Goal: Information Seeking & Learning: Check status

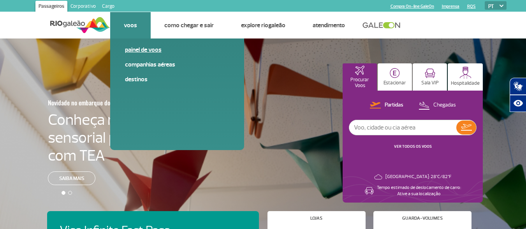
click at [139, 52] on link "Painel de voos" at bounding box center [177, 50] width 104 height 9
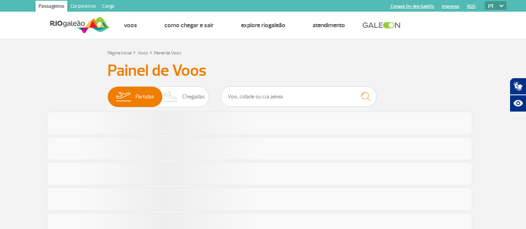
click at [182, 99] on span "Chegadas" at bounding box center [193, 97] width 23 height 20
click at [107, 93] on input "Partidas Chegadas" at bounding box center [107, 93] width 0 height 0
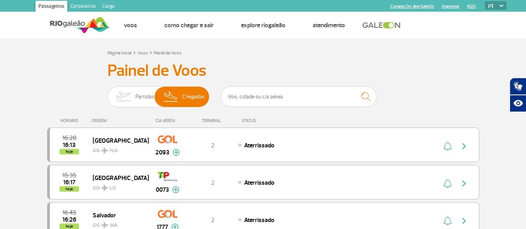
scroll to position [78, 0]
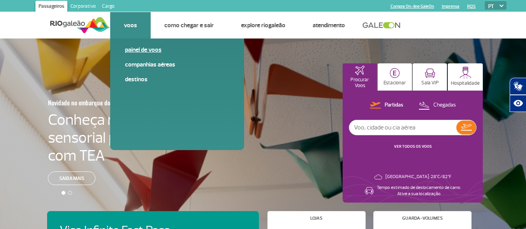
click at [141, 52] on link "Painel de voos" at bounding box center [177, 50] width 104 height 9
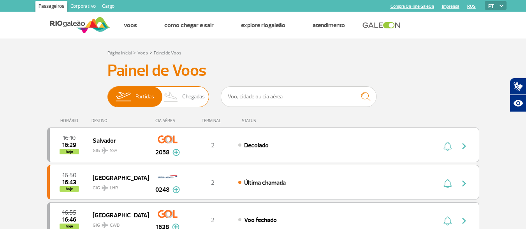
click at [184, 102] on span "Chegadas" at bounding box center [193, 97] width 23 height 20
click at [107, 93] on input "Partidas Chegadas" at bounding box center [107, 93] width 0 height 0
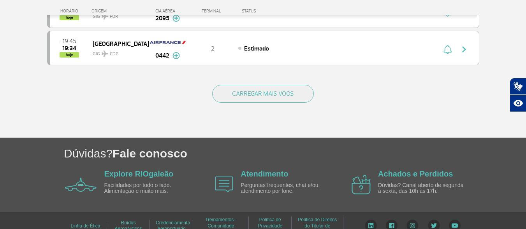
scroll to position [817, 0]
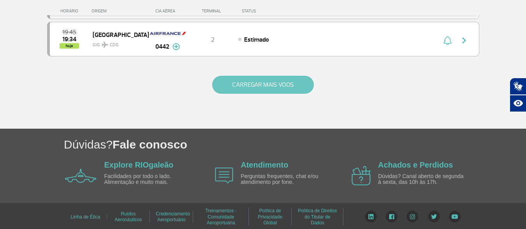
click at [255, 90] on button "CARREGAR MAIS VOOS" at bounding box center [263, 85] width 102 height 18
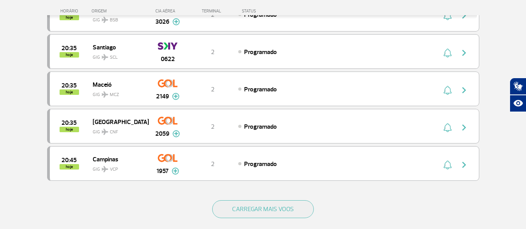
scroll to position [1567, 0]
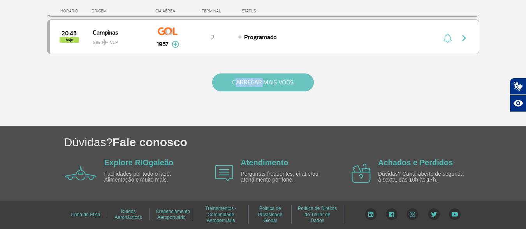
drag, startPoint x: 262, startPoint y: 72, endPoint x: 259, endPoint y: 82, distance: 10.0
click at [261, 75] on div "CARREGAR MAIS VOOS" at bounding box center [263, 95] width 432 height 63
click at [259, 83] on button "CARREGAR MAIS VOOS" at bounding box center [263, 83] width 102 height 18
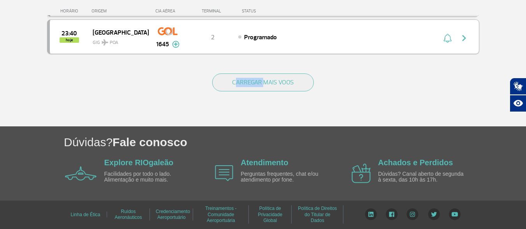
scroll to position [2275, 0]
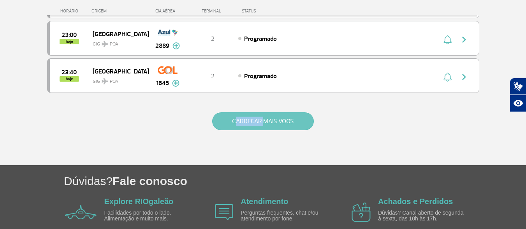
click at [255, 125] on button "CARREGAR MAIS VOOS" at bounding box center [263, 121] width 102 height 18
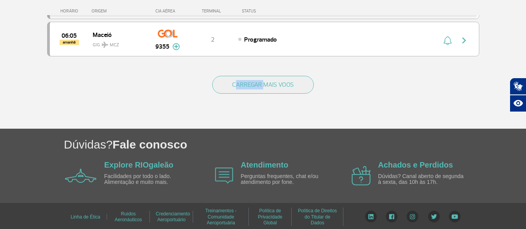
scroll to position [3015, 0]
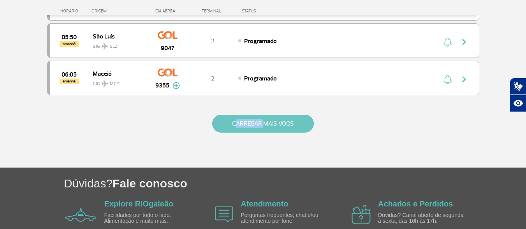
click at [250, 118] on button "CARREGAR MAIS VOOS" at bounding box center [263, 124] width 102 height 18
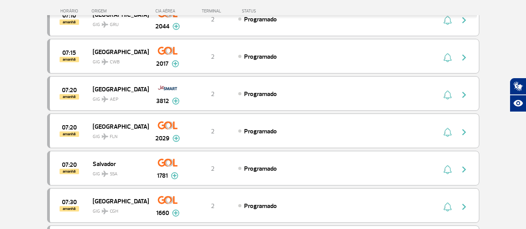
scroll to position [3676, 0]
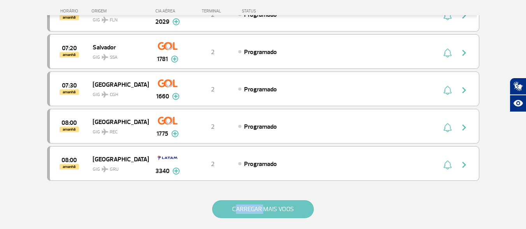
click at [249, 204] on button "CARREGAR MAIS VOOS" at bounding box center [263, 209] width 102 height 18
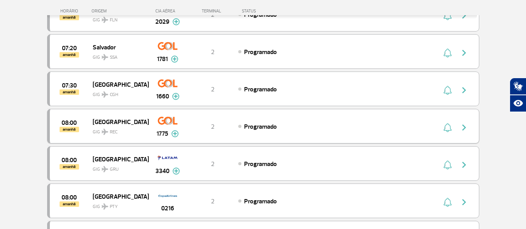
scroll to position [3715, 0]
